Goal: Find specific page/section: Find specific page/section

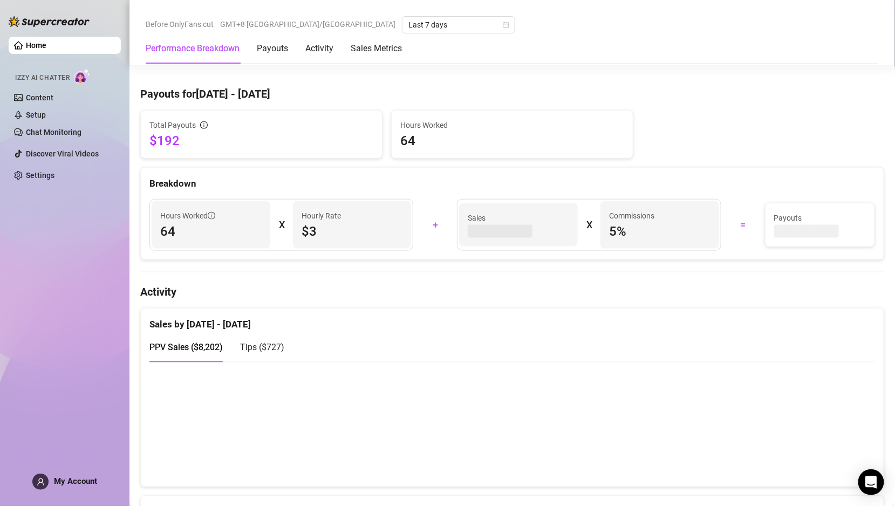
scroll to position [413, 0]
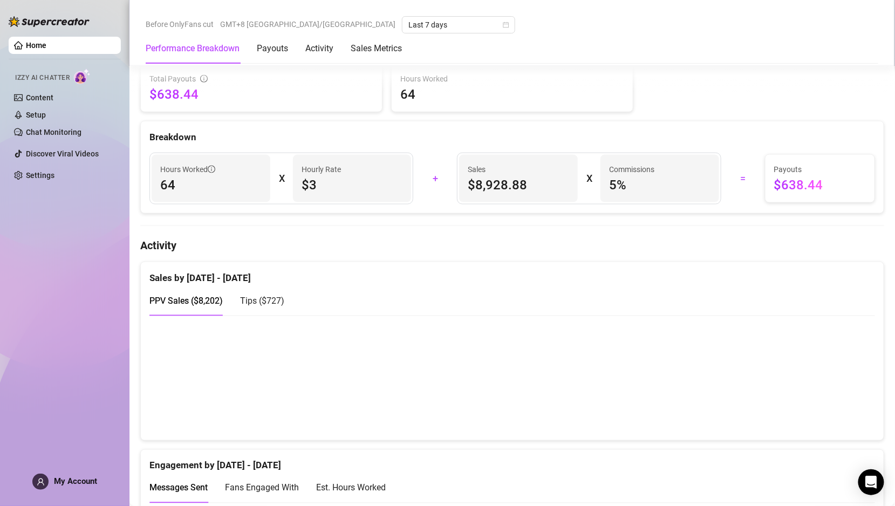
click at [254, 304] on div "Tips ( $727 )" at bounding box center [262, 301] width 44 height 31
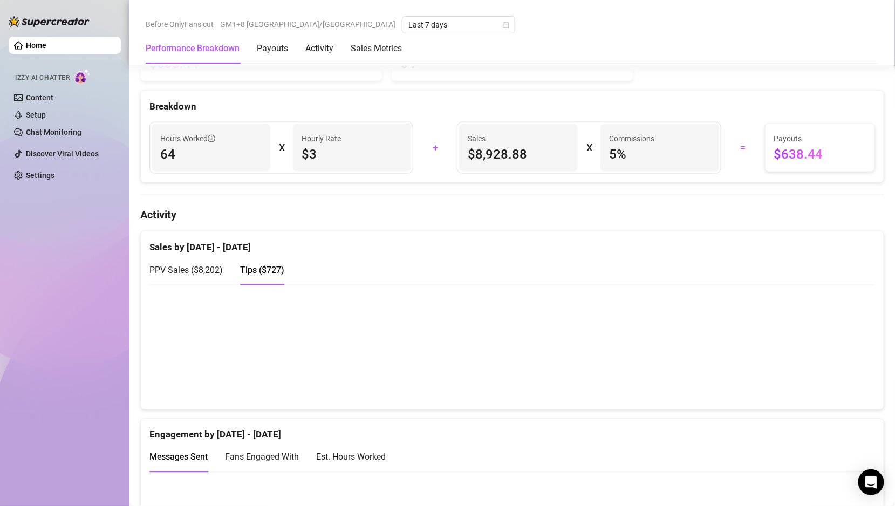
scroll to position [230, 0]
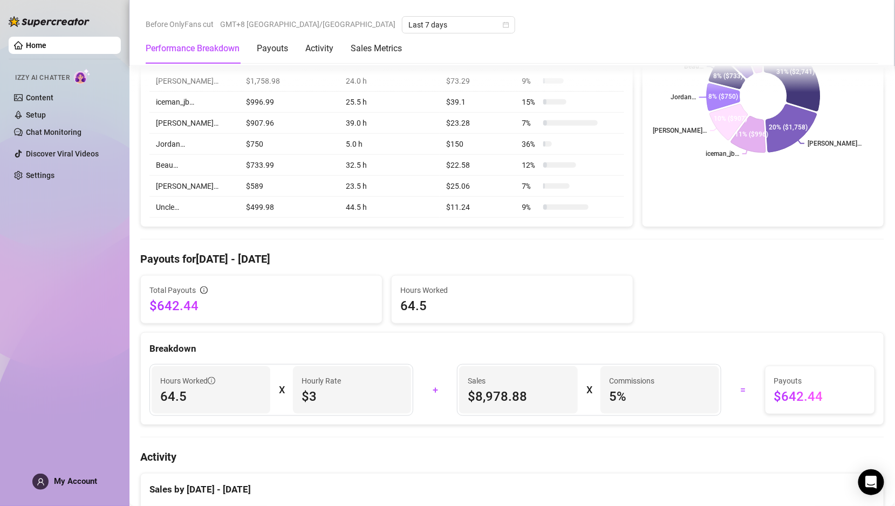
scroll to position [443, 0]
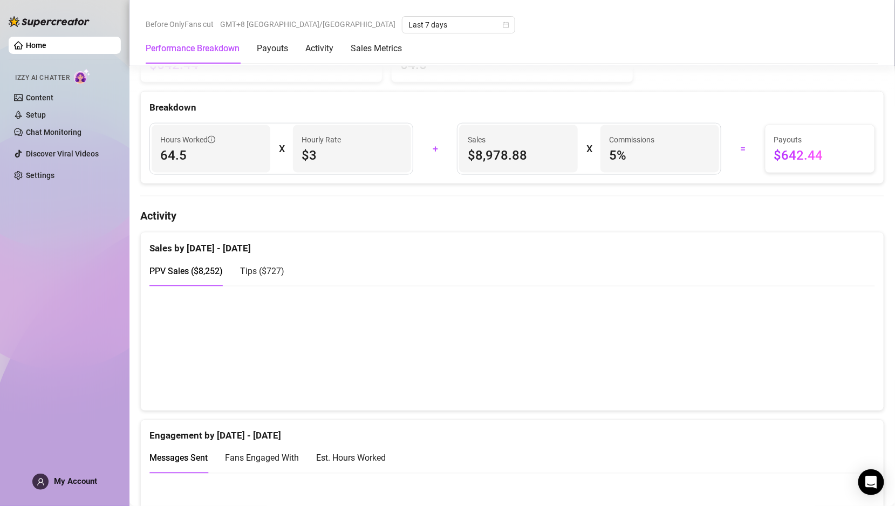
click at [268, 274] on div "Tips ( $727 )" at bounding box center [262, 270] width 44 height 13
